Goal: Find contact information: Find contact information

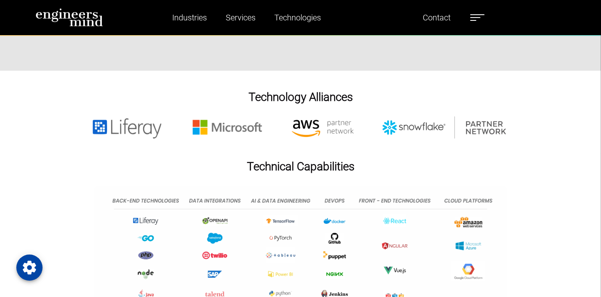
scroll to position [1464, 0]
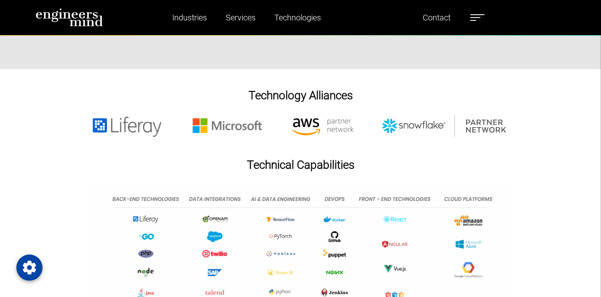
click at [395, 138] on img at bounding box center [300, 126] width 451 height 23
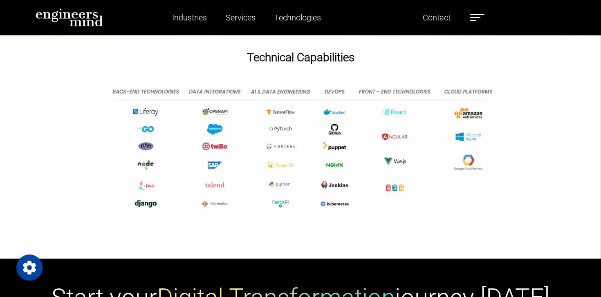
scroll to position [1588, 0]
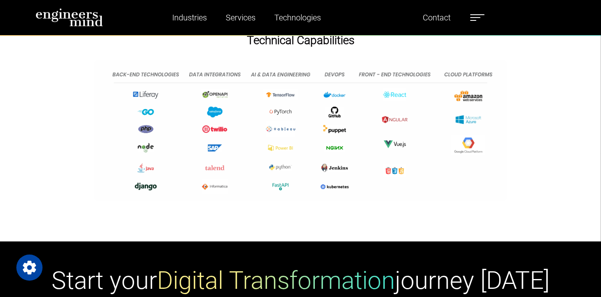
click at [269, 88] on img at bounding box center [300, 131] width 413 height 142
click at [270, 95] on img at bounding box center [300, 131] width 413 height 142
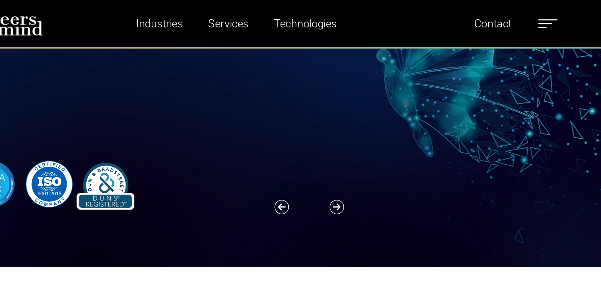
scroll to position [0, 0]
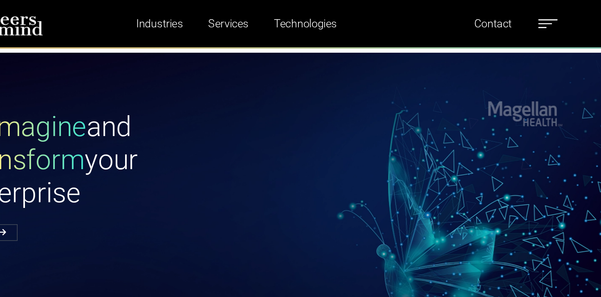
click at [485, 17] on label at bounding box center [477, 17] width 14 height 11
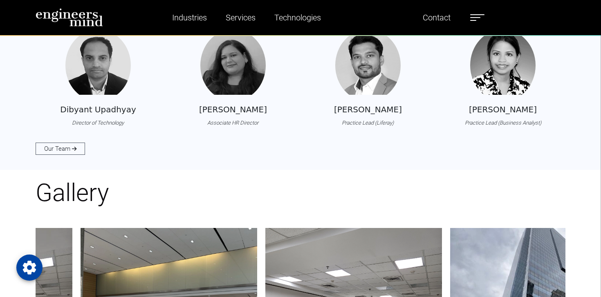
scroll to position [866, 0]
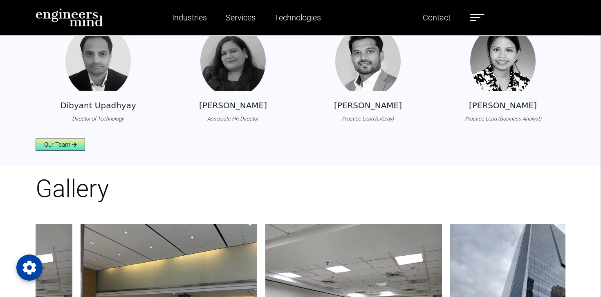
click at [58, 151] on link "Our Team" at bounding box center [60, 145] width 49 height 12
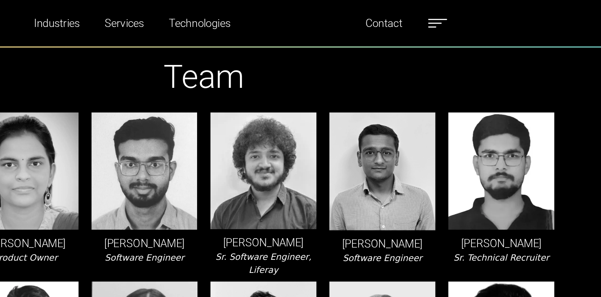
scroll to position [25, 0]
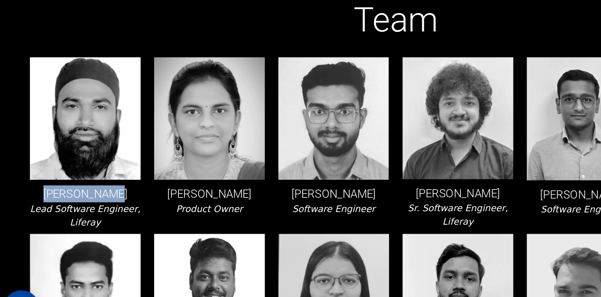
drag, startPoint x: 53, startPoint y: 194, endPoint x: 101, endPoint y: 194, distance: 47.9
click at [101, 191] on p "[PERSON_NAME]" at bounding box center [76, 185] width 80 height 12
copy p "[PERSON_NAME]"
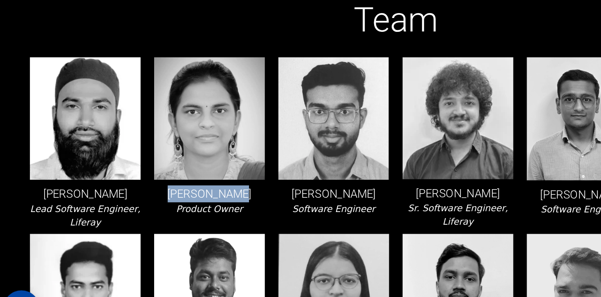
drag, startPoint x: 144, startPoint y: 192, endPoint x: 200, endPoint y: 190, distance: 56.5
click at [200, 190] on p "[PERSON_NAME]" at bounding box center [166, 185] width 80 height 12
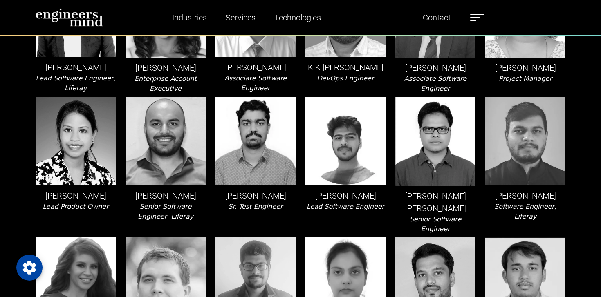
scroll to position [673, 0]
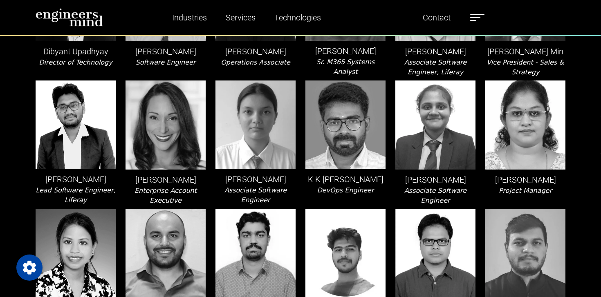
click at [236, 186] on p "[PERSON_NAME]" at bounding box center [256, 179] width 80 height 12
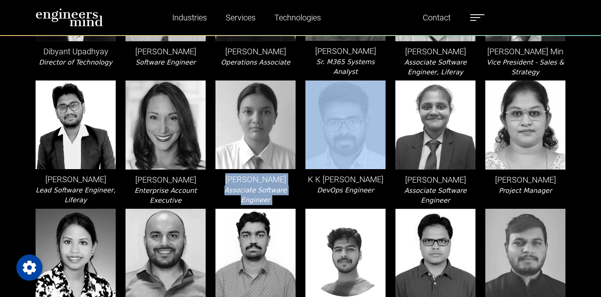
drag, startPoint x: 232, startPoint y: 209, endPoint x: 300, endPoint y: 208, distance: 68.3
click at [300, 206] on div "[PERSON_NAME] Associate Software Engineer" at bounding box center [256, 143] width 90 height 125
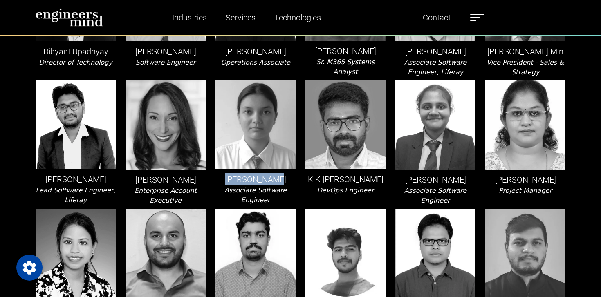
drag, startPoint x: 232, startPoint y: 209, endPoint x: 279, endPoint y: 211, distance: 46.3
click at [279, 186] on p "[PERSON_NAME]" at bounding box center [256, 179] width 80 height 12
copy p "[PERSON_NAME]"
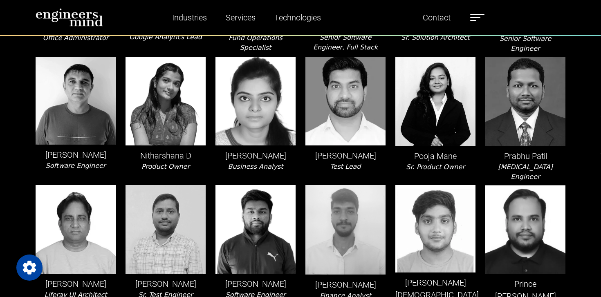
scroll to position [1099, 0]
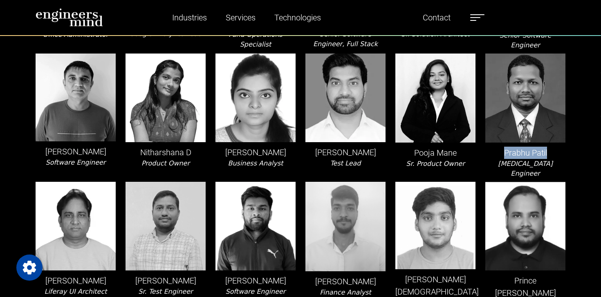
drag, startPoint x: 503, startPoint y: 207, endPoint x: 553, endPoint y: 206, distance: 50.3
click at [553, 159] on p "Prabhu Patil" at bounding box center [526, 153] width 80 height 12
copy p "Prabhu Patil"
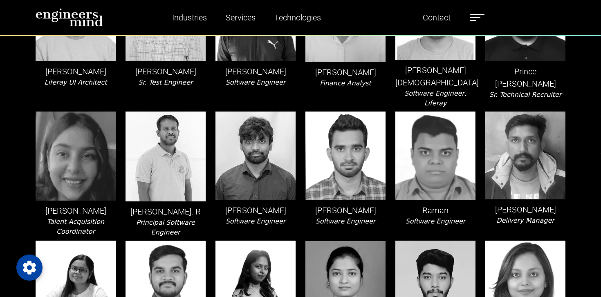
scroll to position [1210, 0]
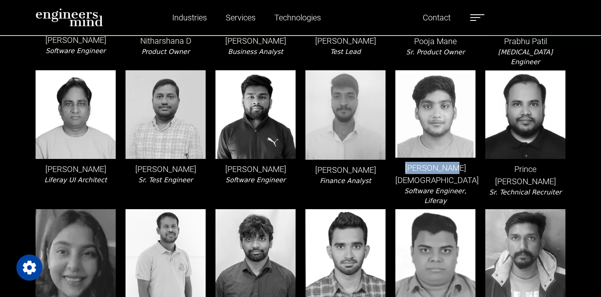
drag, startPoint x: 415, startPoint y: 211, endPoint x: 459, endPoint y: 210, distance: 43.4
click at [459, 187] on p "[PERSON_NAME][DEMOGRAPHIC_DATA]" at bounding box center [436, 174] width 80 height 25
copy p "[PERSON_NAME][DEMOGRAPHIC_DATA]"
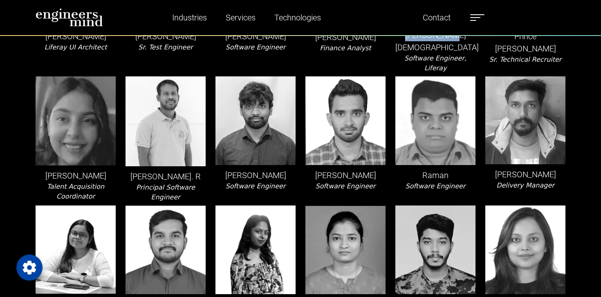
scroll to position [1570, 0]
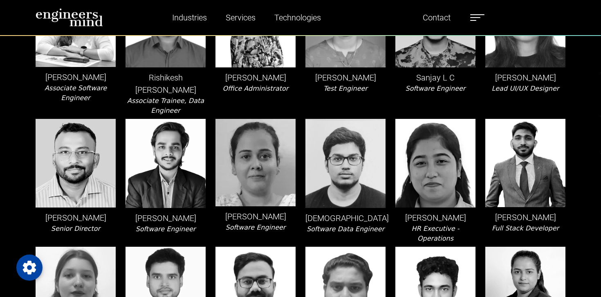
click at [536, 224] on p "[PERSON_NAME]" at bounding box center [526, 217] width 80 height 12
click at [495, 224] on p "[PERSON_NAME]" at bounding box center [526, 217] width 80 height 12
drag, startPoint x: 491, startPoint y: 246, endPoint x: 568, endPoint y: 246, distance: 76.9
click at [568, 244] on div "[PERSON_NAME] Full Stack Developer" at bounding box center [526, 181] width 90 height 125
copy p "[PERSON_NAME]"
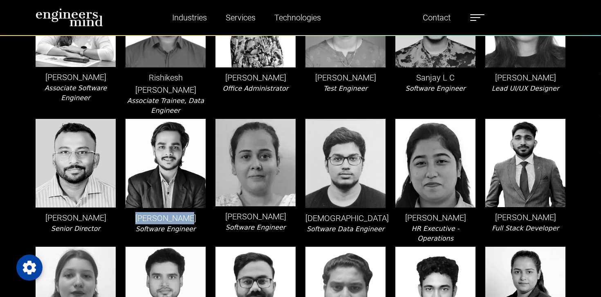
drag, startPoint x: 144, startPoint y: 251, endPoint x: 198, endPoint y: 250, distance: 54.8
click at [198, 225] on p "[PERSON_NAME]" at bounding box center [166, 218] width 80 height 12
click at [178, 233] on icon "Software Engineer" at bounding box center [166, 229] width 60 height 8
drag, startPoint x: 331, startPoint y: 248, endPoint x: 364, endPoint y: 248, distance: 32.7
click at [364, 225] on p "[DEMOGRAPHIC_DATA]" at bounding box center [346, 218] width 80 height 12
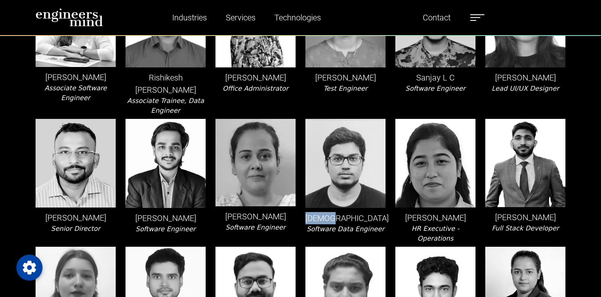
copy p "[DEMOGRAPHIC_DATA]"
click at [158, 225] on p "[PERSON_NAME]" at bounding box center [166, 218] width 80 height 12
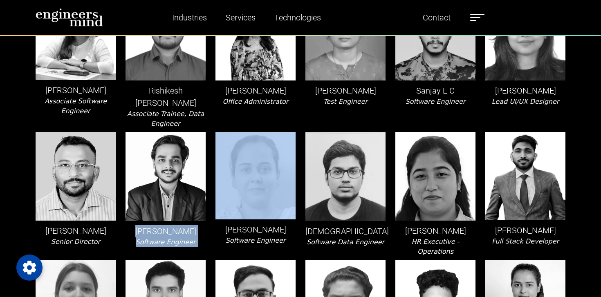
drag, startPoint x: 145, startPoint y: 263, endPoint x: 218, endPoint y: 263, distance: 72.8
click at [192, 238] on p "[PERSON_NAME]" at bounding box center [166, 231] width 80 height 12
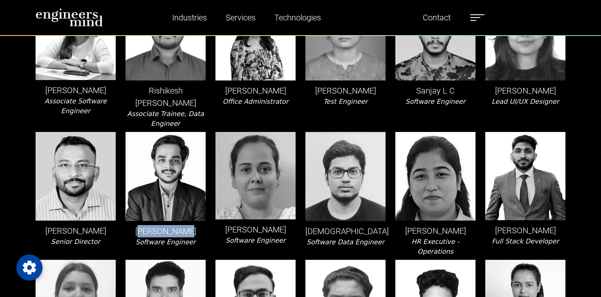
drag, startPoint x: 146, startPoint y: 260, endPoint x: 194, endPoint y: 260, distance: 47.9
click at [194, 238] on p "[PERSON_NAME]" at bounding box center [166, 231] width 80 height 12
click at [162, 238] on p "[PERSON_NAME]" at bounding box center [166, 231] width 80 height 12
drag, startPoint x: 142, startPoint y: 263, endPoint x: 192, endPoint y: 263, distance: 50.3
click at [192, 238] on p "[PERSON_NAME]" at bounding box center [166, 231] width 80 height 12
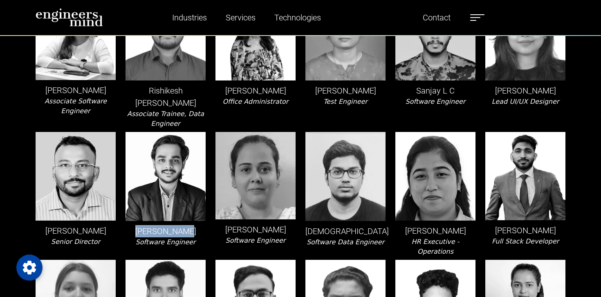
copy p "[PERSON_NAME]"
click at [149, 221] on img at bounding box center [166, 176] width 80 height 89
click at [148, 238] on p "[PERSON_NAME]" at bounding box center [166, 231] width 80 height 12
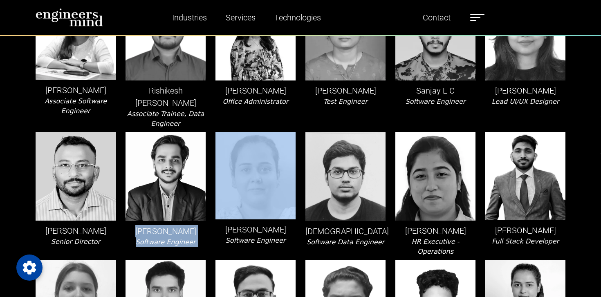
drag, startPoint x: 143, startPoint y: 259, endPoint x: 215, endPoint y: 258, distance: 72.0
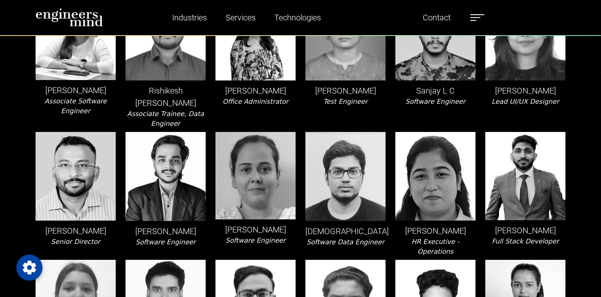
click at [184, 238] on p "[PERSON_NAME]" at bounding box center [166, 231] width 80 height 12
drag, startPoint x: 143, startPoint y: 261, endPoint x: 188, endPoint y: 261, distance: 45.4
click at [188, 238] on p "[PERSON_NAME]" at bounding box center [166, 231] width 80 height 12
copy p "[PERSON_NAME]"
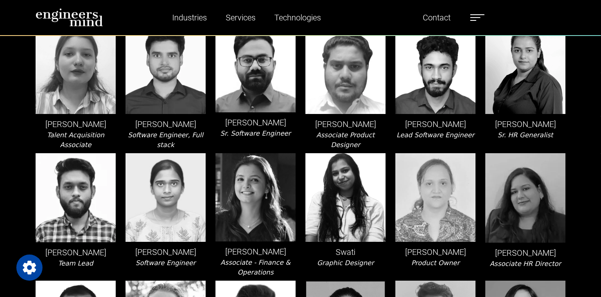
scroll to position [1792, 0]
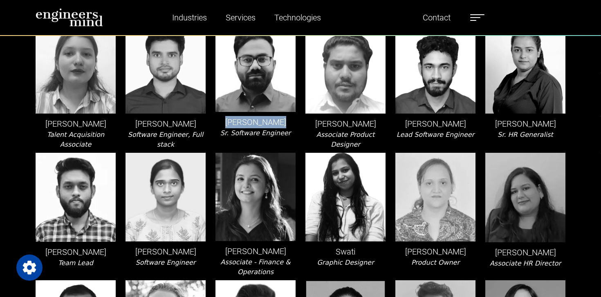
drag, startPoint x: 227, startPoint y: 157, endPoint x: 286, endPoint y: 153, distance: 58.2
click at [286, 128] on p "[PERSON_NAME]" at bounding box center [256, 122] width 80 height 12
copy p "[PERSON_NAME]"
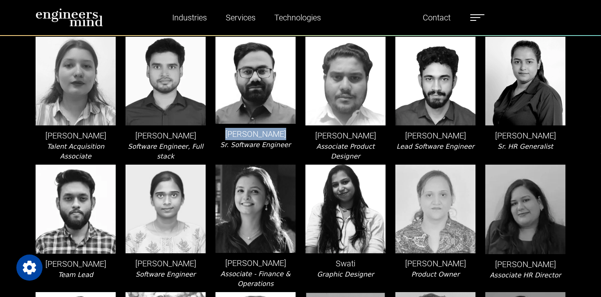
scroll to position [1771, 0]
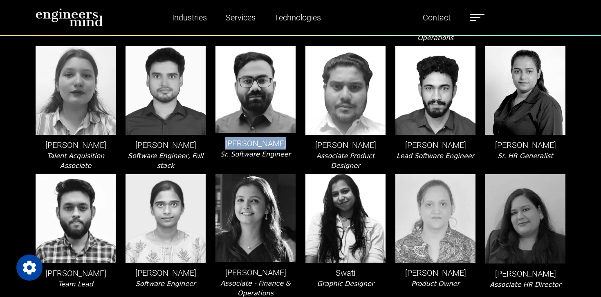
click at [134, 135] on img at bounding box center [166, 90] width 80 height 89
click at [140, 170] on icon "Software Engineer, Full stack" at bounding box center [165, 161] width 75 height 18
drag, startPoint x: 133, startPoint y: 180, endPoint x: 198, endPoint y: 175, distance: 65.2
click at [198, 151] on p "[PERSON_NAME]" at bounding box center [166, 145] width 80 height 12
copy p "[PERSON_NAME]"
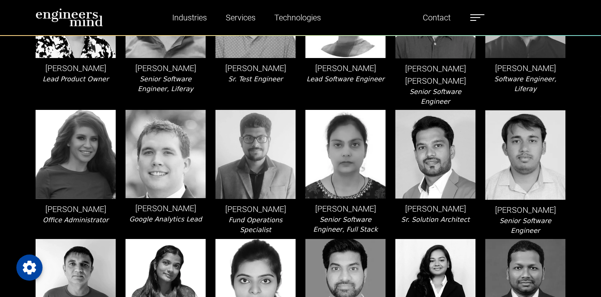
scroll to position [847, 0]
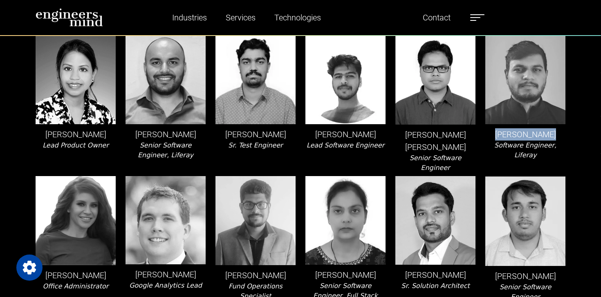
drag, startPoint x: 498, startPoint y: 184, endPoint x: 574, endPoint y: 182, distance: 76.1
click at [574, 182] on div "Team [PERSON_NAME] Lead Software Engineer, Liferay [PERSON_NAME] Product Owner …" at bounding box center [300, 280] width 601 height 2175
drag, startPoint x: 324, startPoint y: 182, endPoint x: 376, endPoint y: 194, distance: 53.5
click at [376, 141] on p "[PERSON_NAME]" at bounding box center [346, 134] width 80 height 12
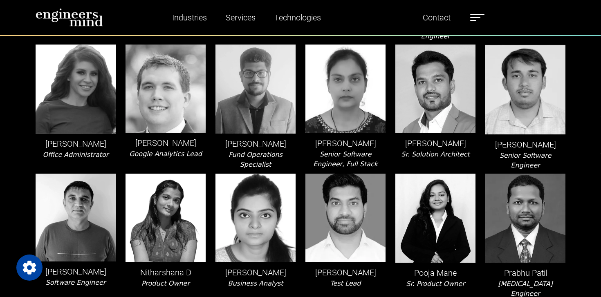
scroll to position [985, 0]
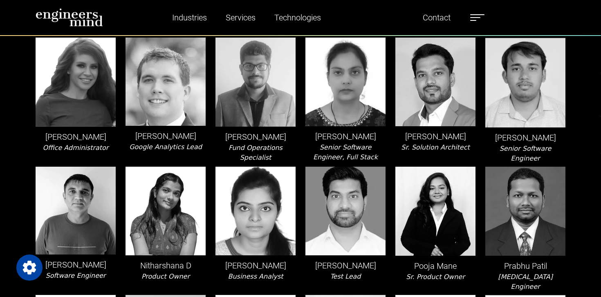
drag, startPoint x: 407, startPoint y: 185, endPoint x: 414, endPoint y: 185, distance: 7.0
click at [407, 143] on p "[PERSON_NAME]" at bounding box center [436, 136] width 80 height 12
drag, startPoint x: 500, startPoint y: 188, endPoint x: 550, endPoint y: 188, distance: 49.5
click at [550, 144] on p "[PERSON_NAME]" at bounding box center [526, 138] width 80 height 12
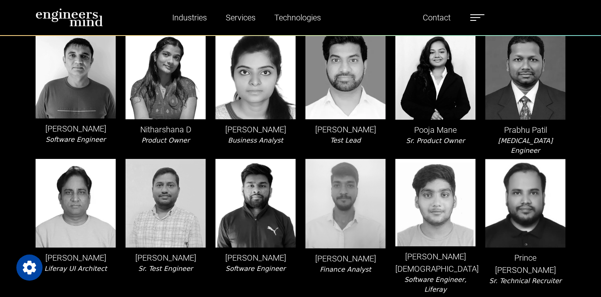
scroll to position [1122, 0]
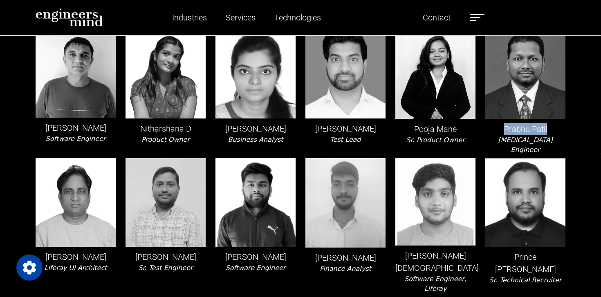
drag, startPoint x: 506, startPoint y: 182, endPoint x: 556, endPoint y: 182, distance: 50.3
click at [556, 135] on p "Prabhu Patil" at bounding box center [526, 129] width 80 height 12
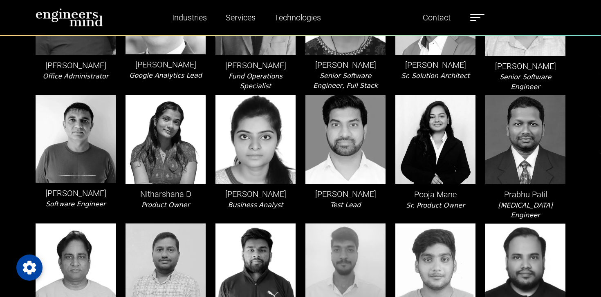
click at [518, 72] on p "[PERSON_NAME]" at bounding box center [526, 66] width 80 height 12
drag, startPoint x: 507, startPoint y: 117, endPoint x: 546, endPoint y: 117, distance: 39.3
click at [546, 72] on p "[PERSON_NAME]" at bounding box center [526, 66] width 80 height 12
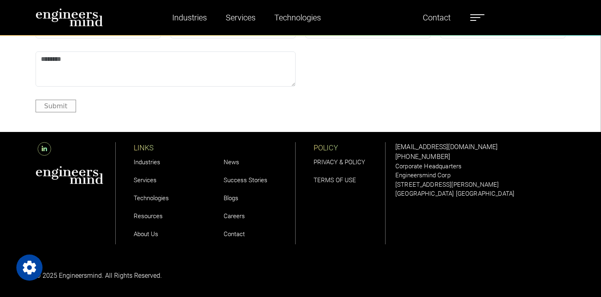
scroll to position [2876, 0]
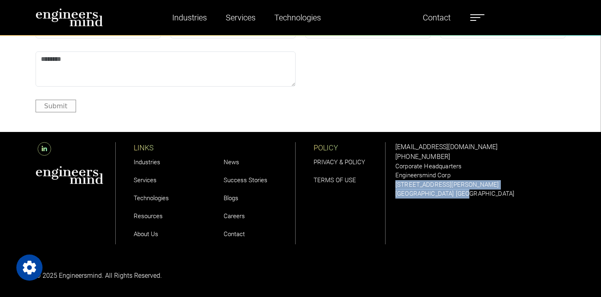
drag, startPoint x: 397, startPoint y: 229, endPoint x: 458, endPoint y: 237, distance: 61.4
click at [458, 199] on div "[EMAIL_ADDRESS][DOMAIN_NAME] [PHONE_NUMBER] Corporate Headquarters Engineersmin…" at bounding box center [481, 170] width 170 height 56
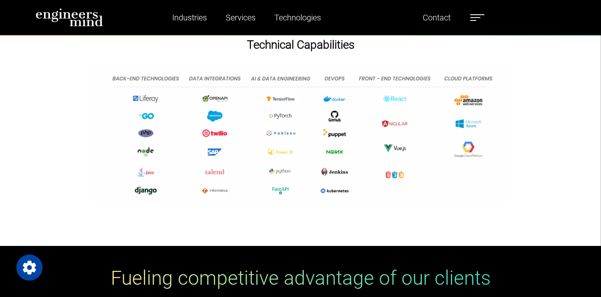
scroll to position [2366, 0]
